Goal: Transaction & Acquisition: Purchase product/service

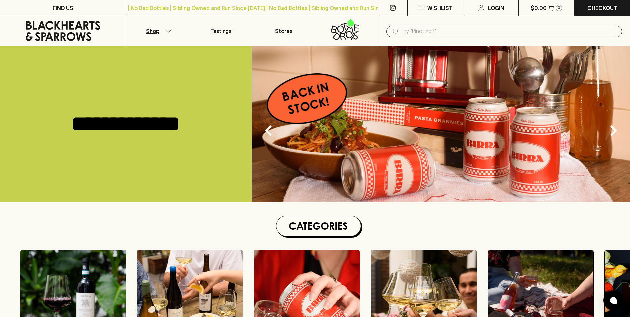
click at [158, 33] on p "Shop" at bounding box center [152, 31] width 13 height 8
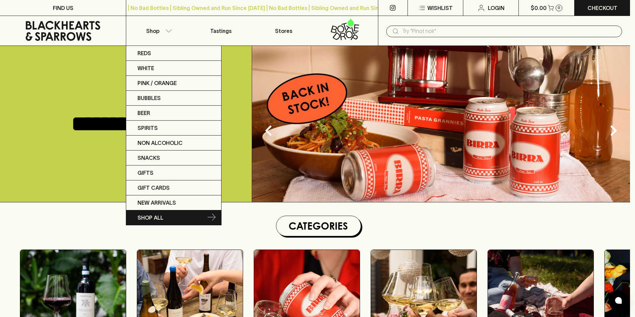
click at [173, 217] on link "SHOP ALL" at bounding box center [173, 217] width 95 height 15
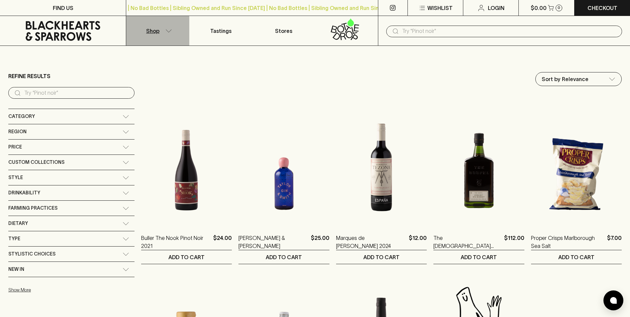
click at [170, 32] on icon "button" at bounding box center [168, 30] width 7 height 3
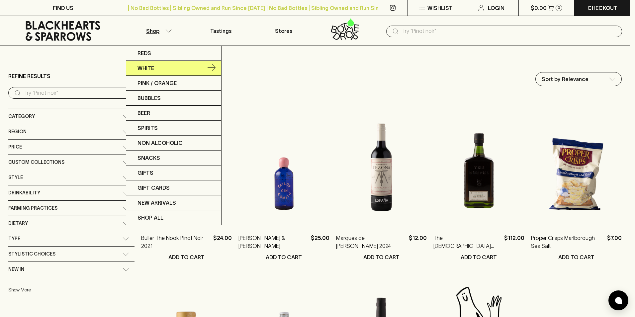
click at [213, 67] on icon at bounding box center [211, 67] width 8 height 7
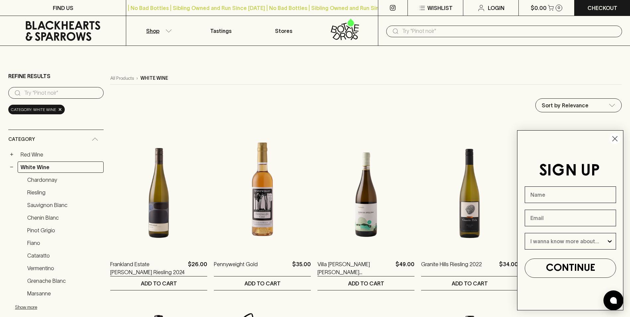
click at [615, 137] on icon "Close dialog" at bounding box center [614, 138] width 5 height 5
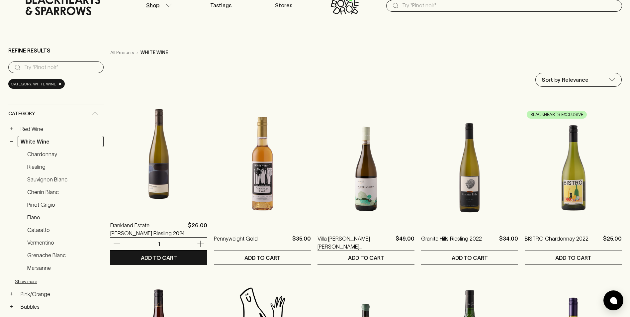
scroll to position [33, 0]
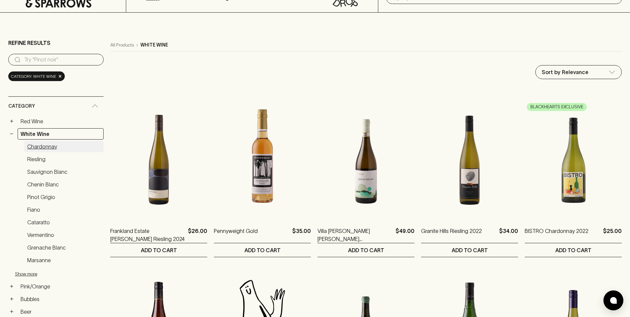
click at [51, 149] on link "Chardonnay" at bounding box center [63, 146] width 79 height 11
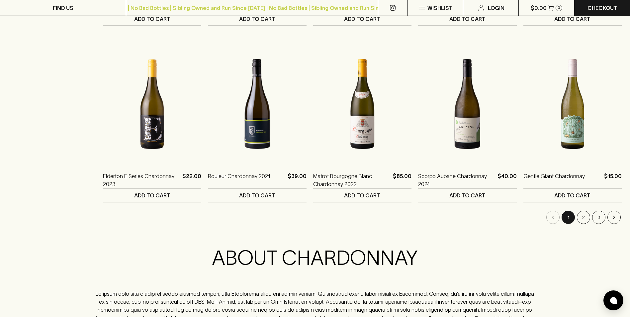
scroll to position [631, 0]
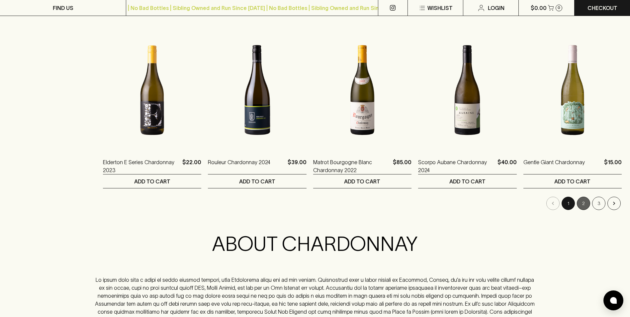
click at [585, 201] on button "2" at bounding box center [582, 202] width 13 height 13
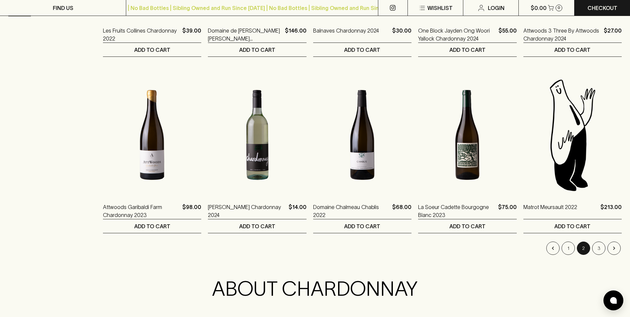
scroll to position [597, 0]
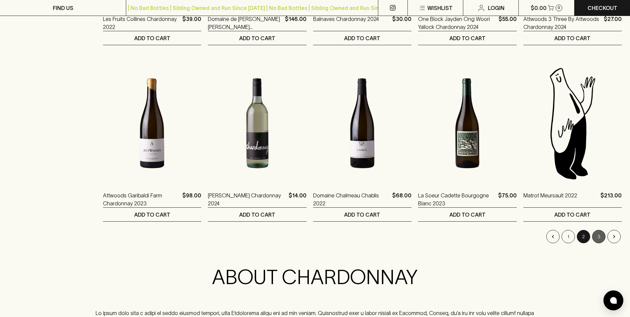
click at [599, 239] on button "3" at bounding box center [598, 236] width 13 height 13
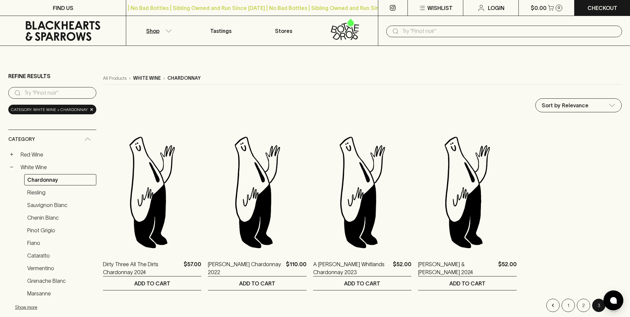
scroll to position [133, 0]
